Goal: Information Seeking & Learning: Learn about a topic

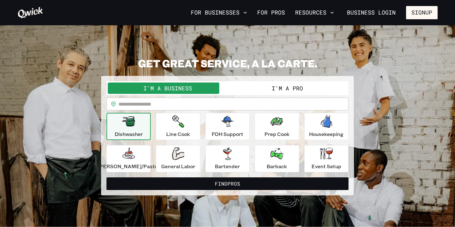
click at [278, 90] on button "I'm a Pro" at bounding box center [288, 88] width 120 height 11
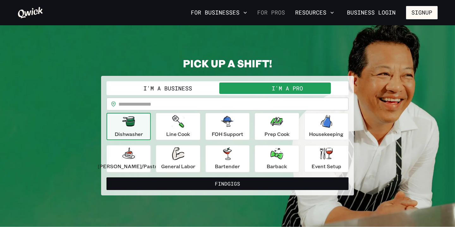
click at [267, 12] on link "For Pros" at bounding box center [271, 12] width 33 height 11
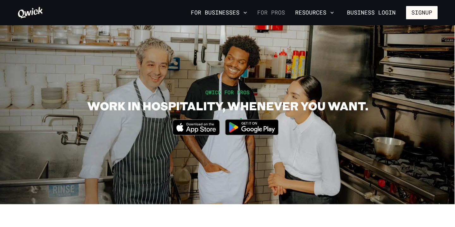
click at [274, 13] on link "For Pros" at bounding box center [271, 12] width 33 height 11
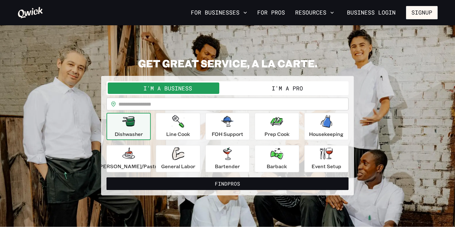
click at [262, 86] on button "I'm a Pro" at bounding box center [288, 88] width 120 height 11
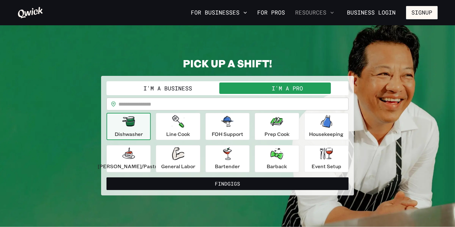
click at [333, 12] on icon "button" at bounding box center [332, 12] width 6 height 6
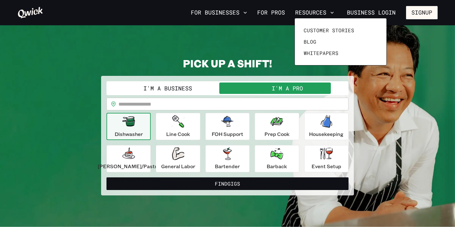
click at [264, 34] on div at bounding box center [227, 113] width 455 height 227
